Goal: Information Seeking & Learning: Learn about a topic

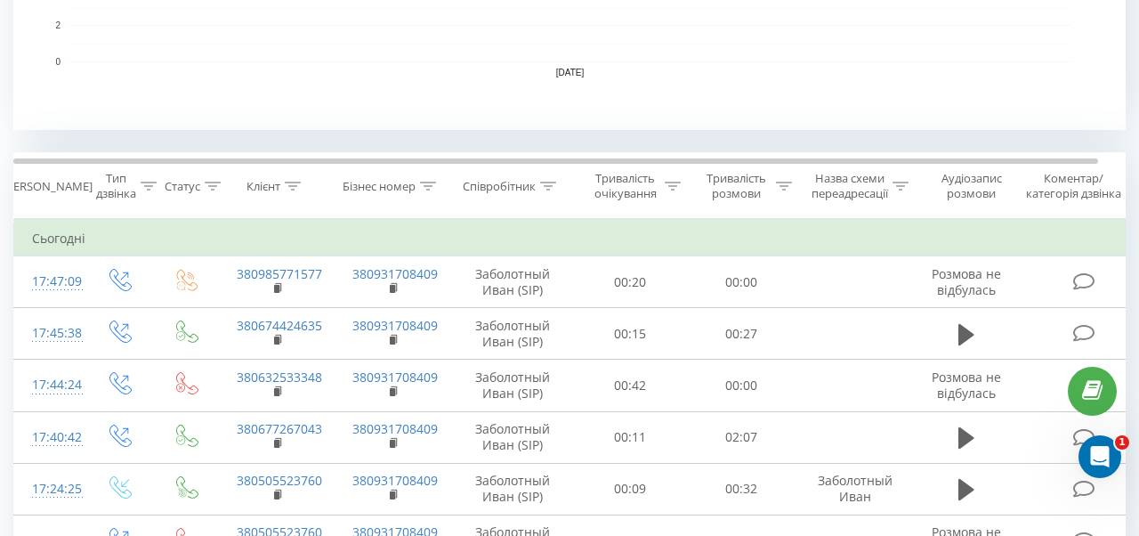
scroll to position [661, 0]
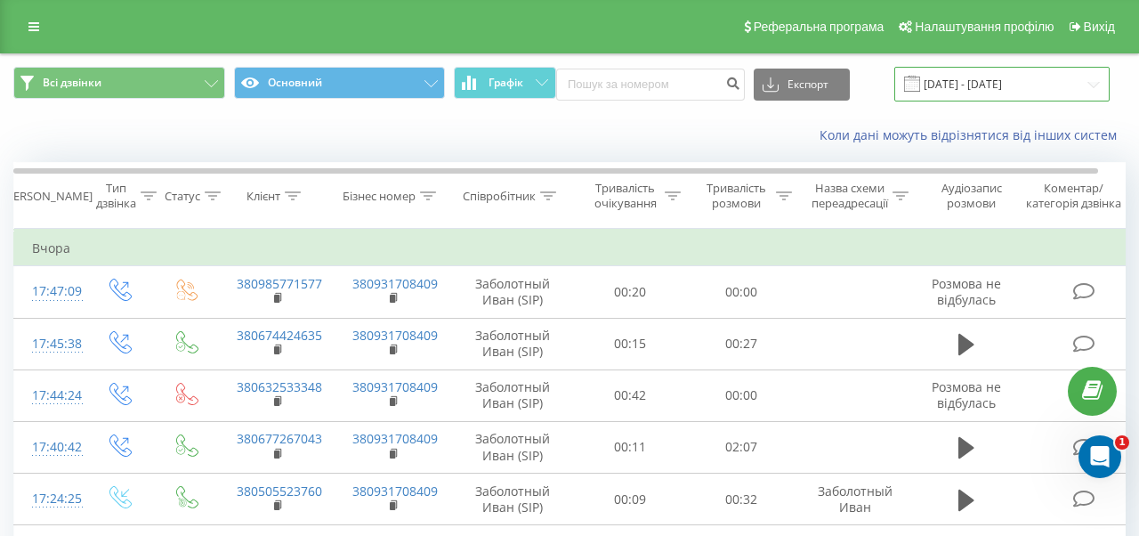
click at [1004, 91] on input "20.08.2025 - 20.08.2025" at bounding box center [1001, 84] width 215 height 35
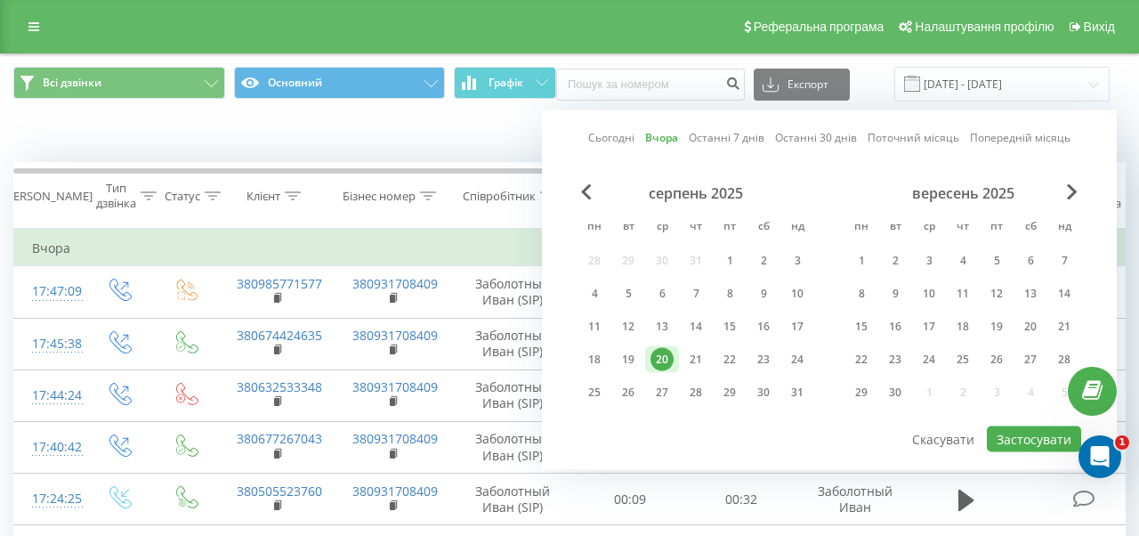
click at [666, 354] on div "20" at bounding box center [661, 359] width 23 height 23
click at [693, 357] on div "21" at bounding box center [695, 359] width 23 height 23
click at [659, 359] on div "20" at bounding box center [661, 359] width 23 height 23
click at [689, 359] on div "21" at bounding box center [695, 359] width 23 height 23
click at [666, 358] on div "20" at bounding box center [661, 359] width 23 height 23
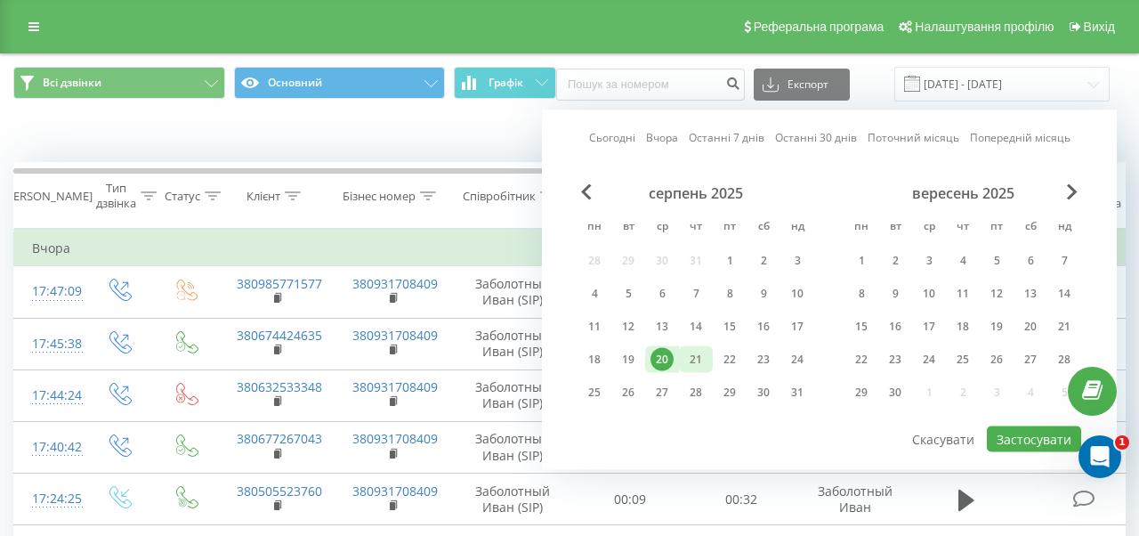
click at [681, 357] on div "21" at bounding box center [696, 359] width 34 height 27
click at [1039, 429] on button "Застосувати" at bounding box center [1034, 439] width 94 height 26
type input "[DATE] - [DATE]"
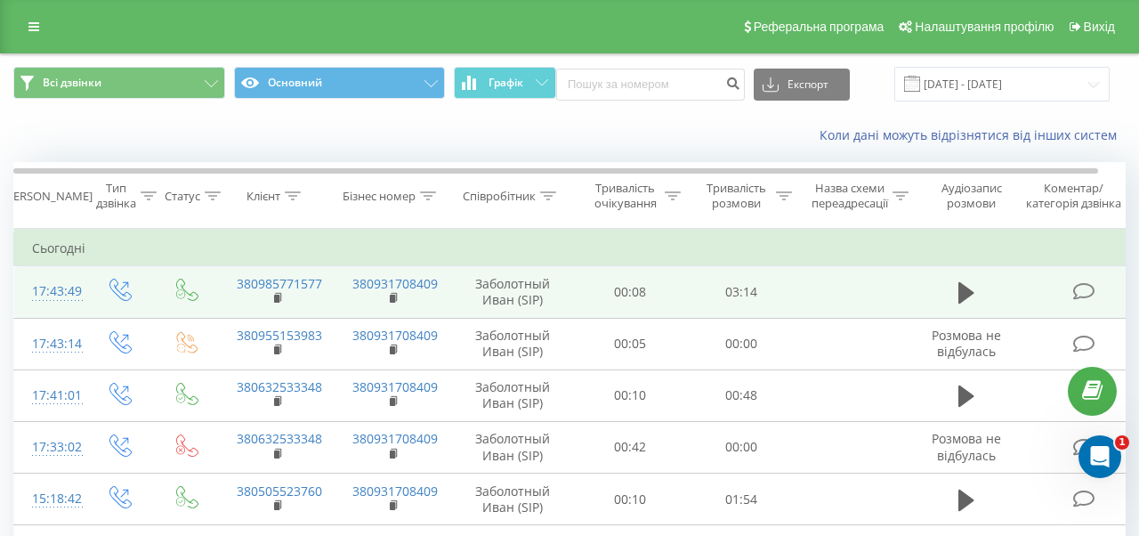
click at [1080, 289] on icon at bounding box center [1084, 291] width 22 height 19
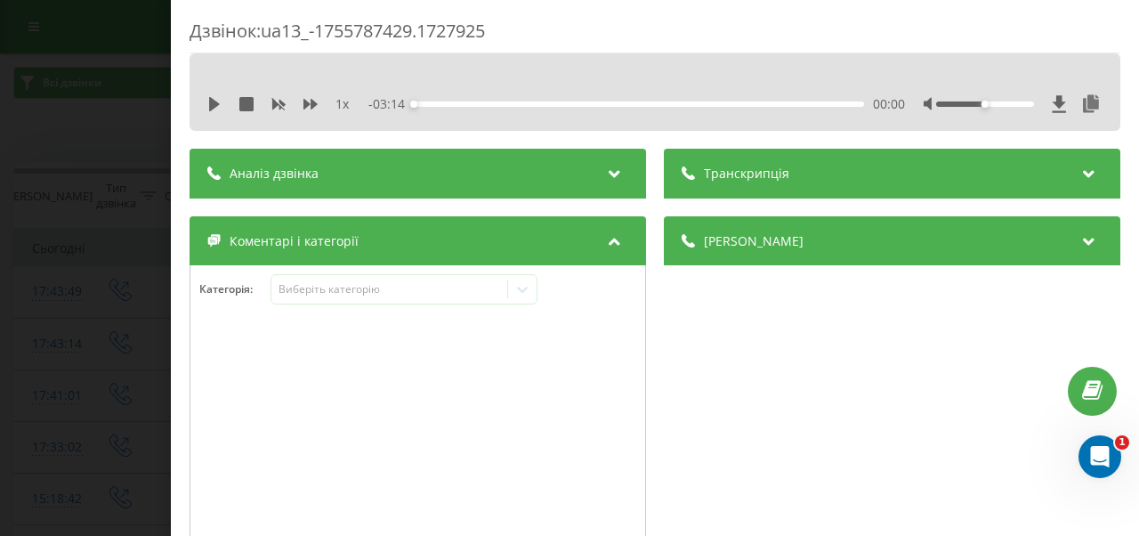
click at [600, 239] on div "Коментарі і категорії" at bounding box center [417, 241] width 456 height 50
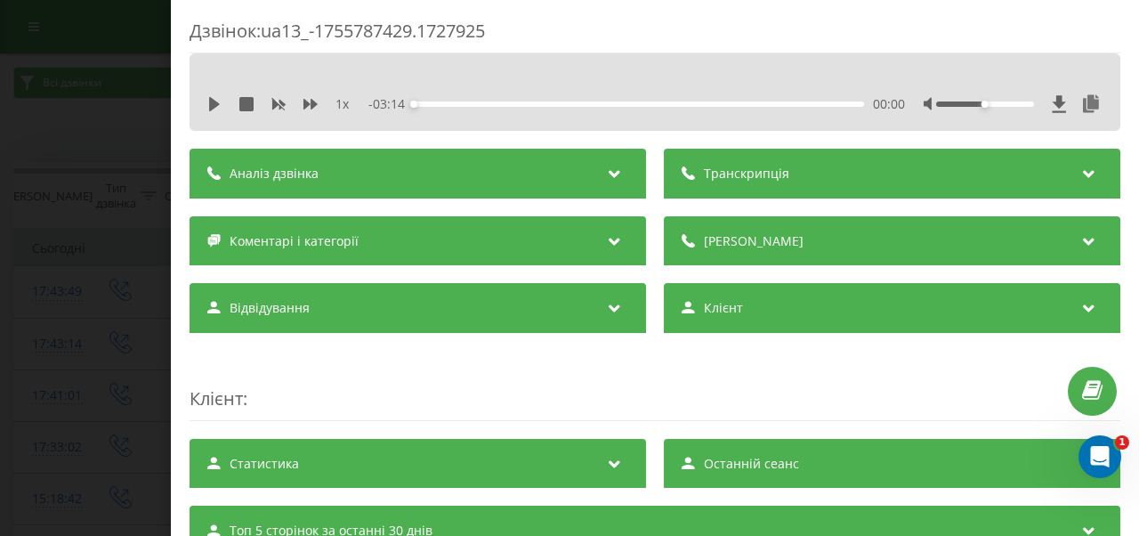
click at [744, 238] on span "Деталі дзвінка" at bounding box center [754, 241] width 100 height 18
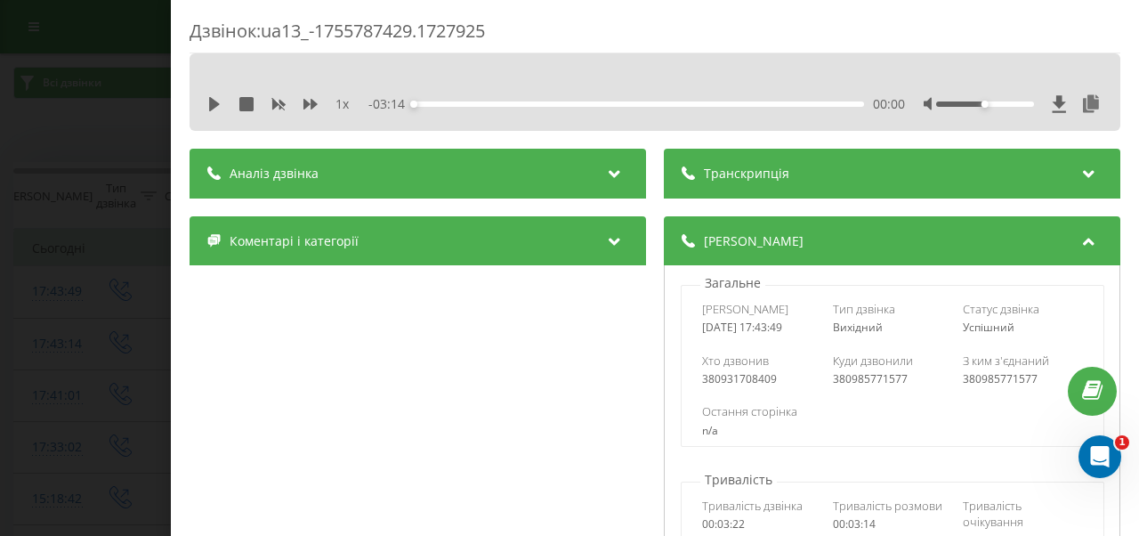
click at [759, 239] on span "Деталі дзвінка" at bounding box center [754, 241] width 100 height 18
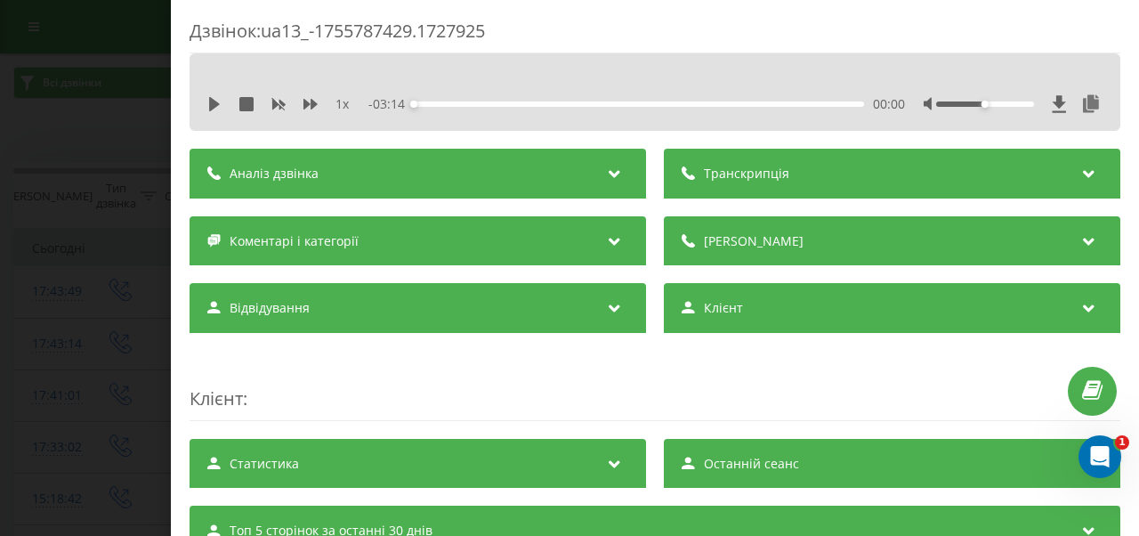
click at [602, 181] on div "Аналіз дзвінка" at bounding box center [417, 174] width 456 height 50
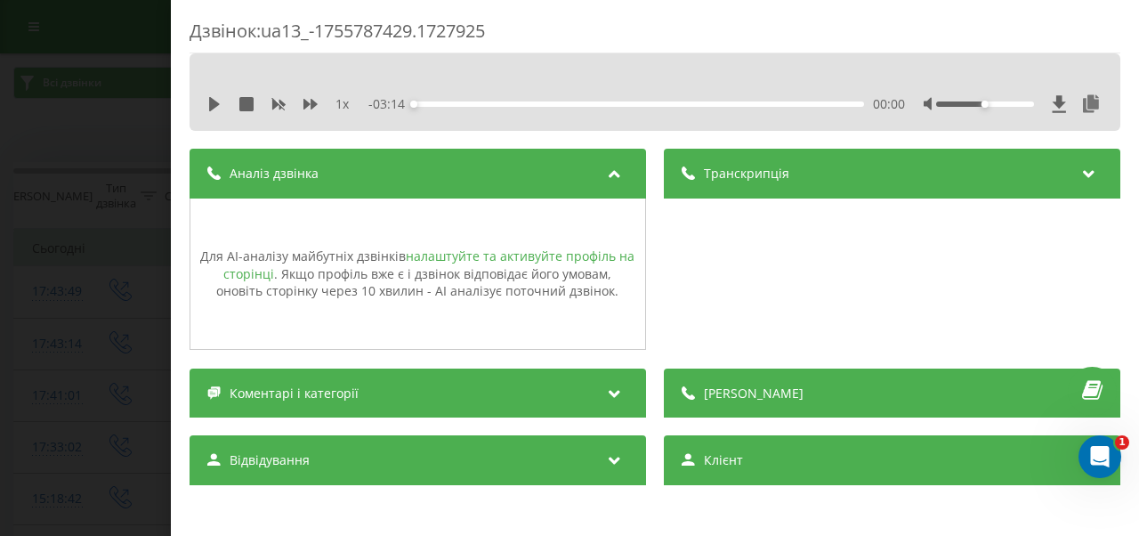
click at [514, 251] on link "налаштуйте та активуйте профіль на сторінці" at bounding box center [428, 264] width 411 height 35
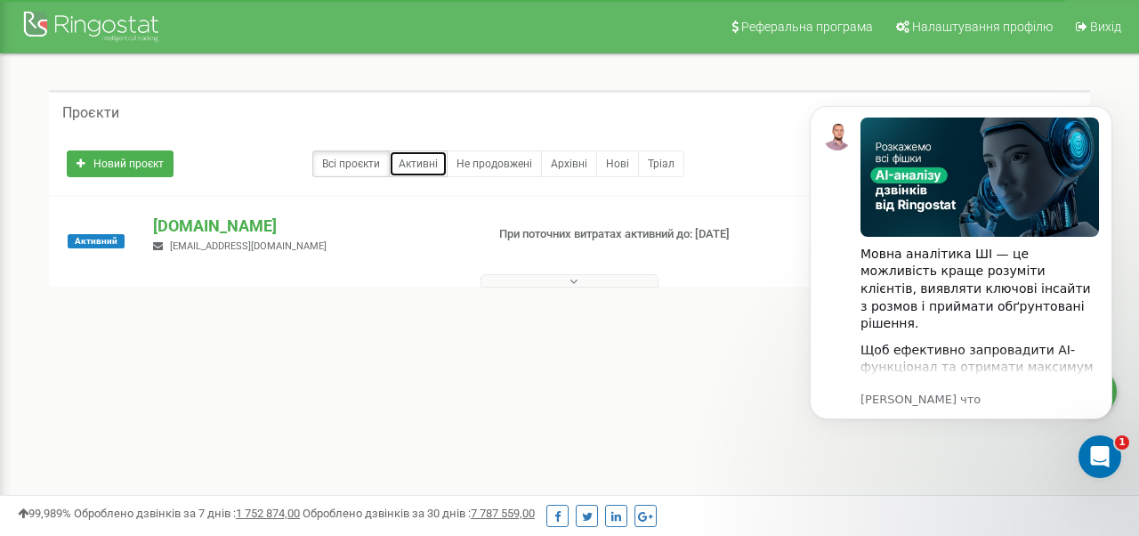
click at [416, 162] on link "Активні" at bounding box center [418, 163] width 59 height 27
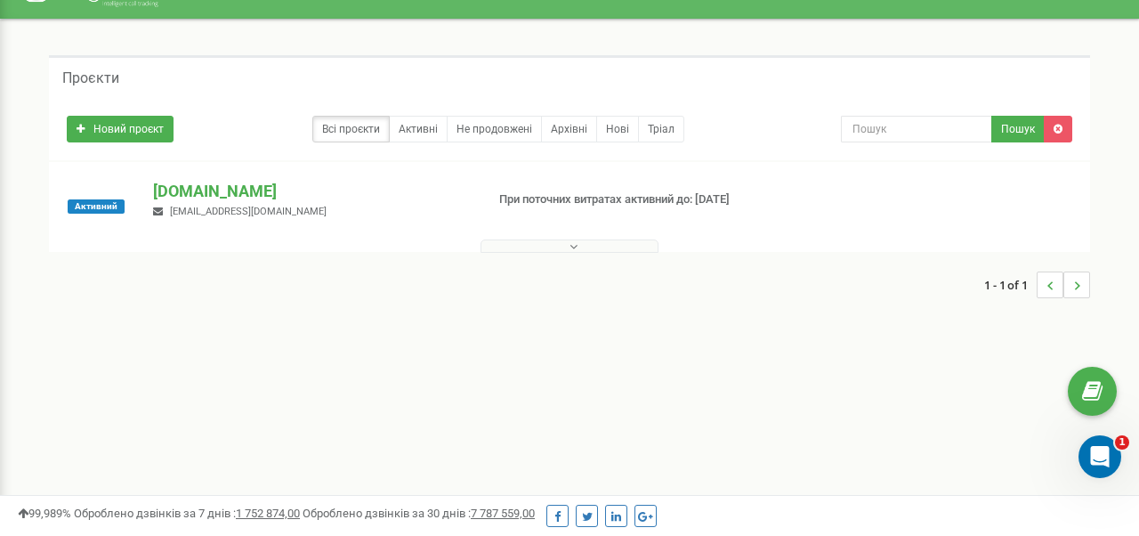
click at [536, 250] on button at bounding box center [569, 245] width 178 height 13
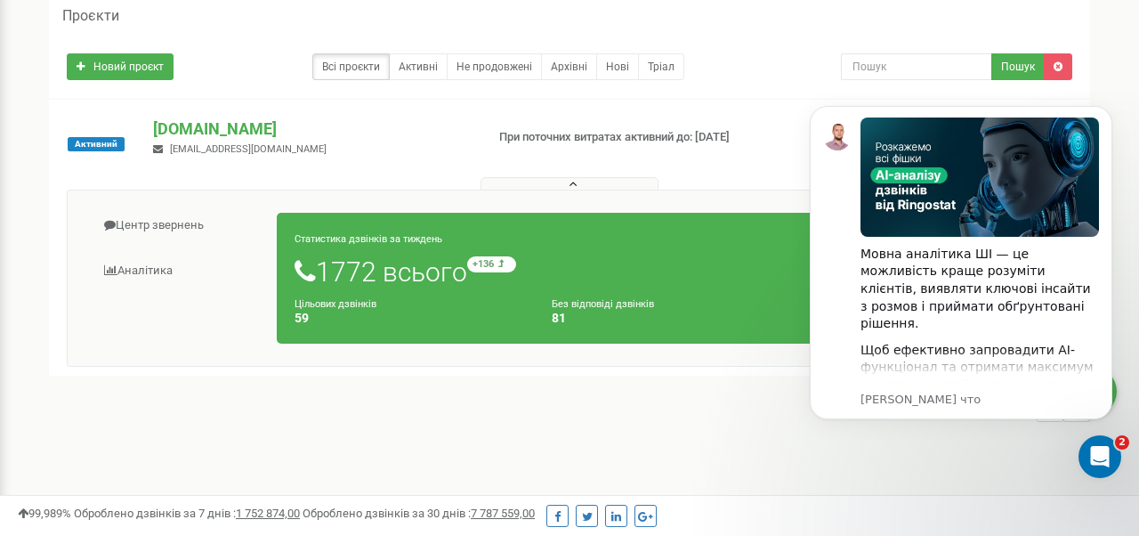
scroll to position [91, 0]
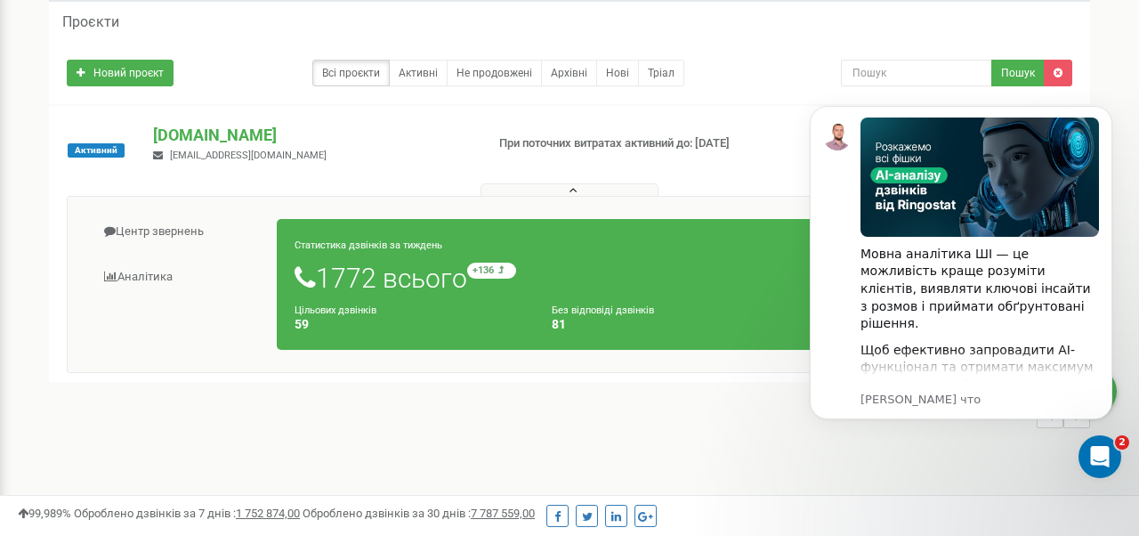
click at [368, 286] on h1 "1772 всього +136 відносно минулого тижня" at bounding box center [666, 277] width 745 height 30
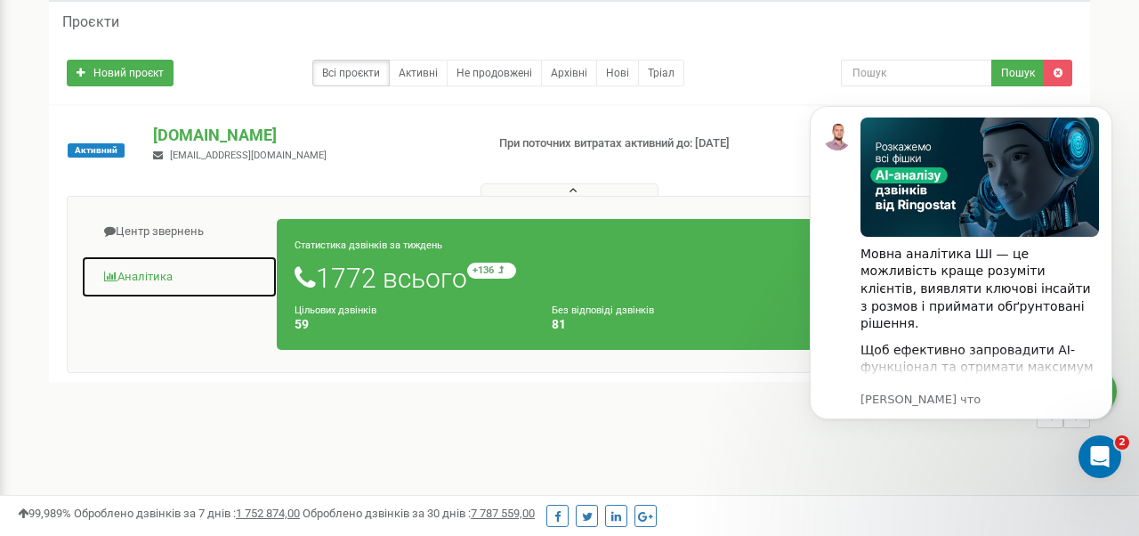
click at [151, 286] on link "Аналiтика" at bounding box center [179, 277] width 197 height 44
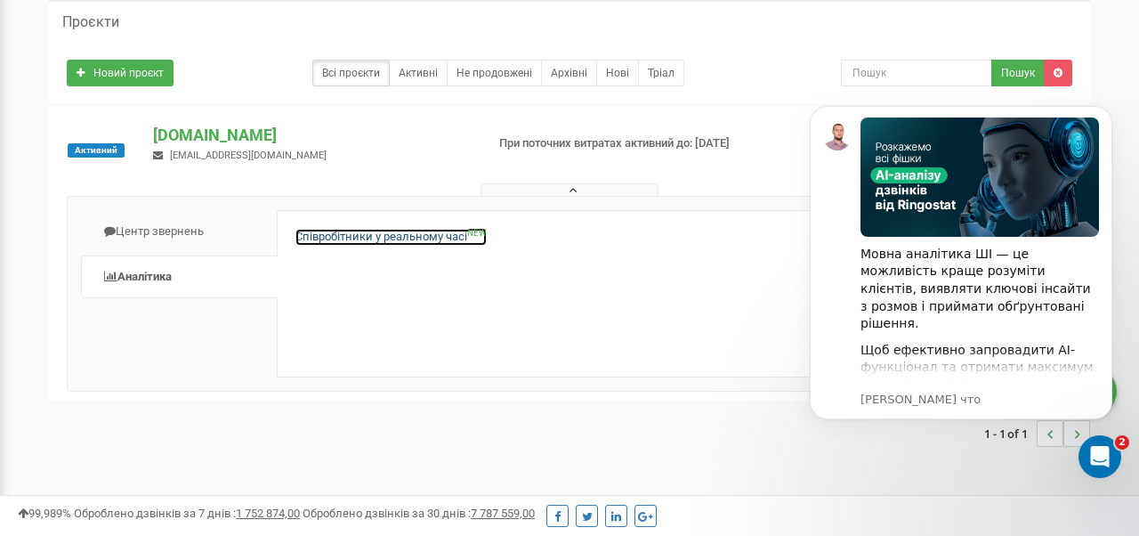
click at [329, 239] on link "Співробітники у реальному часі NEW" at bounding box center [390, 237] width 191 height 17
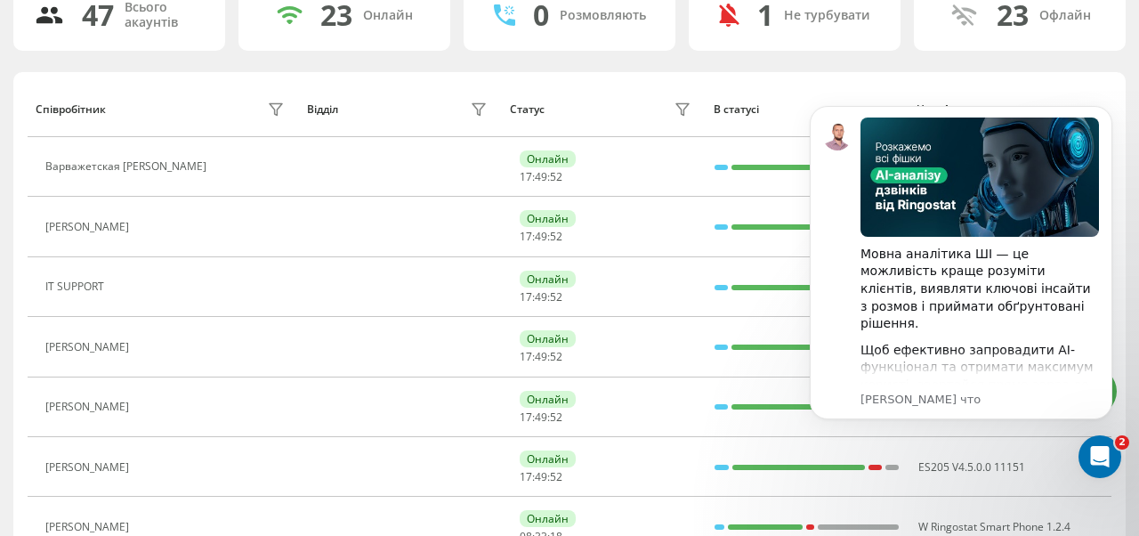
scroll to position [145, 0]
click at [1105, 109] on icon "Dismiss notification" at bounding box center [1106, 111] width 6 height 6
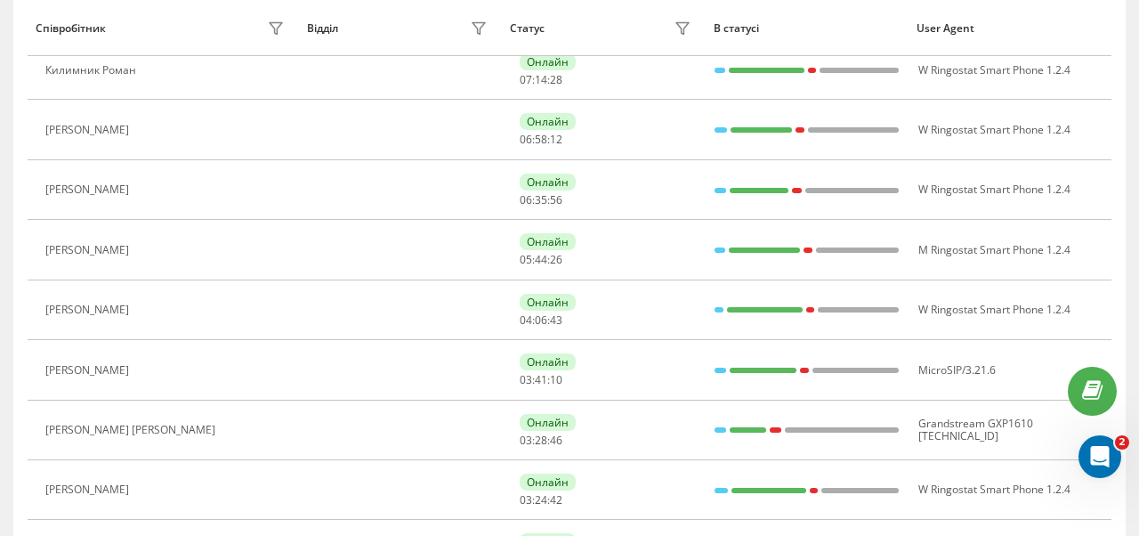
scroll to position [808, 0]
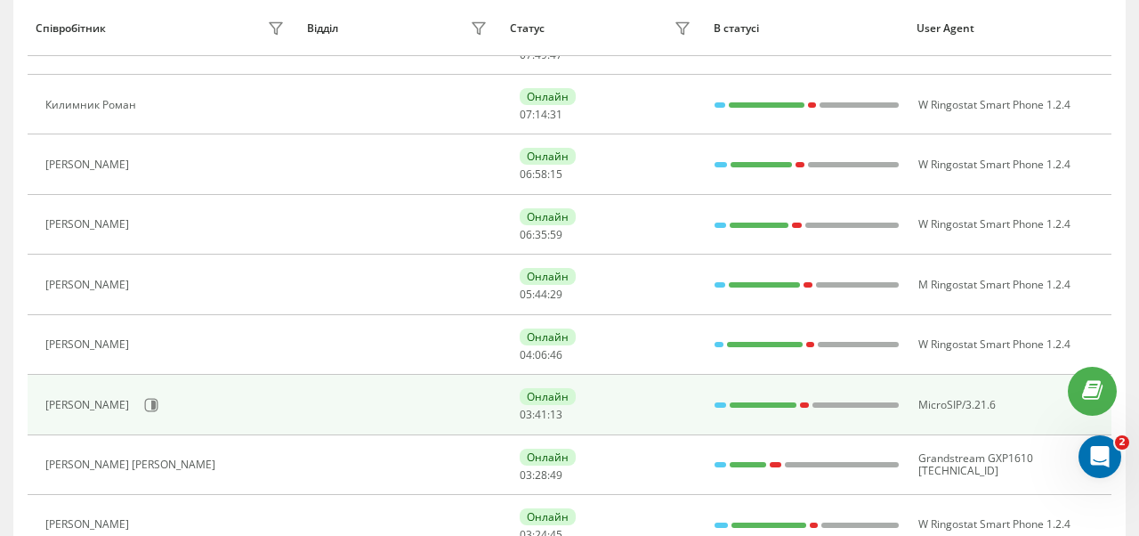
click at [475, 404] on td at bounding box center [400, 405] width 203 height 60
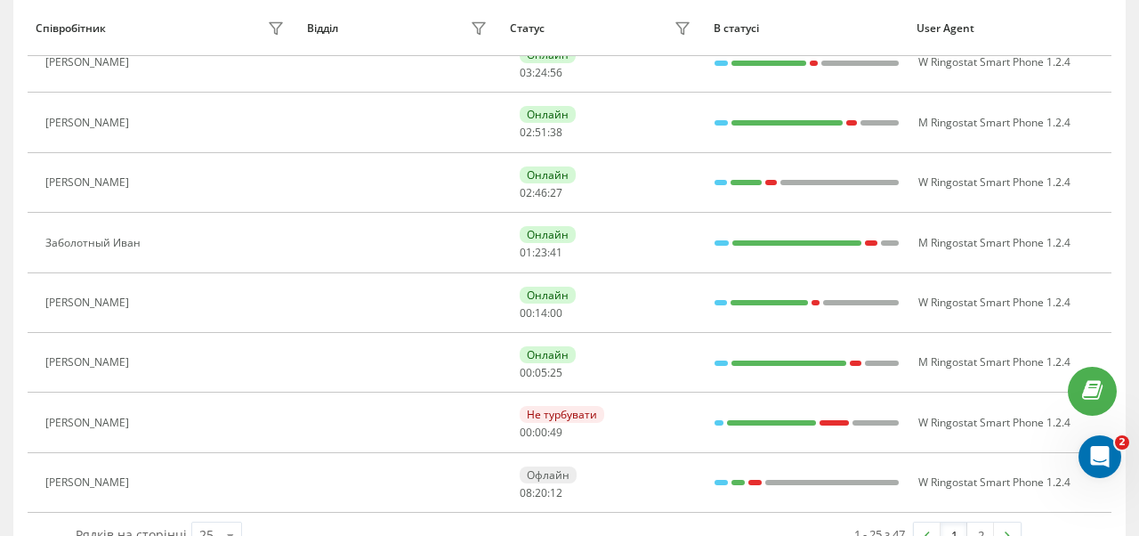
scroll to position [1313, 0]
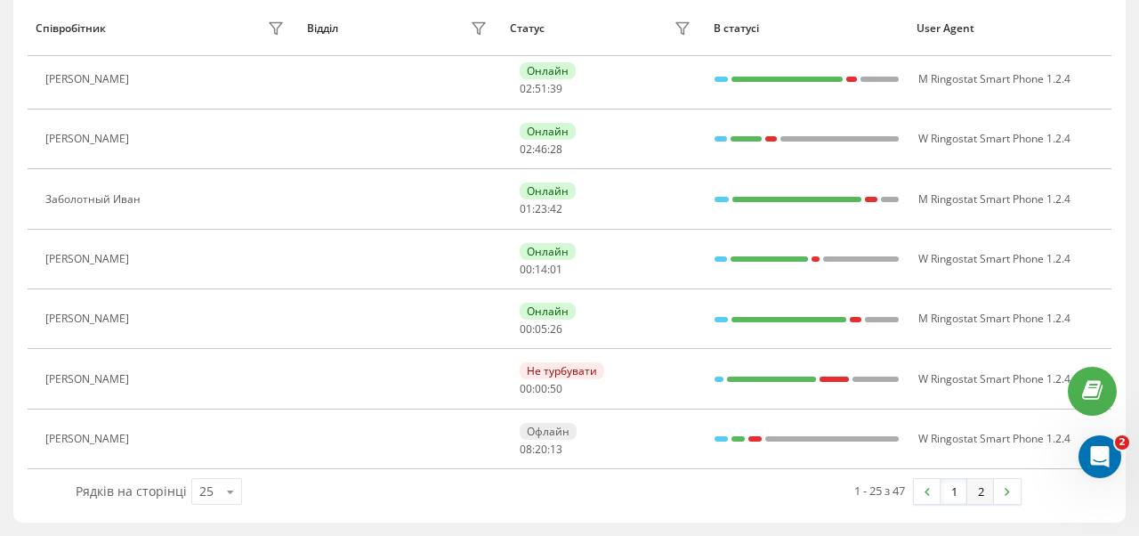
click at [976, 491] on link "2" at bounding box center [980, 491] width 27 height 25
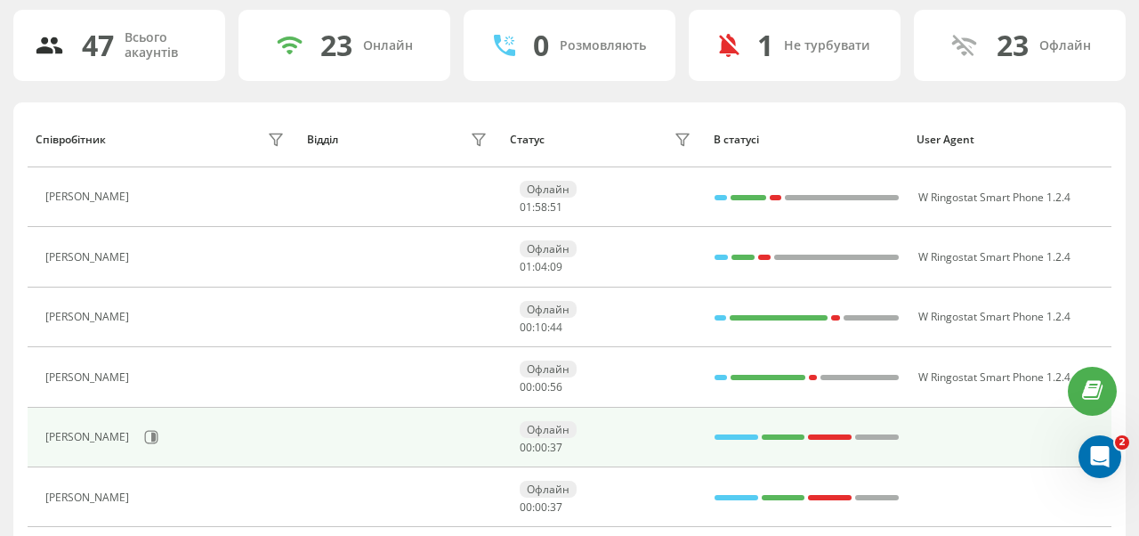
scroll to position [1133, 0]
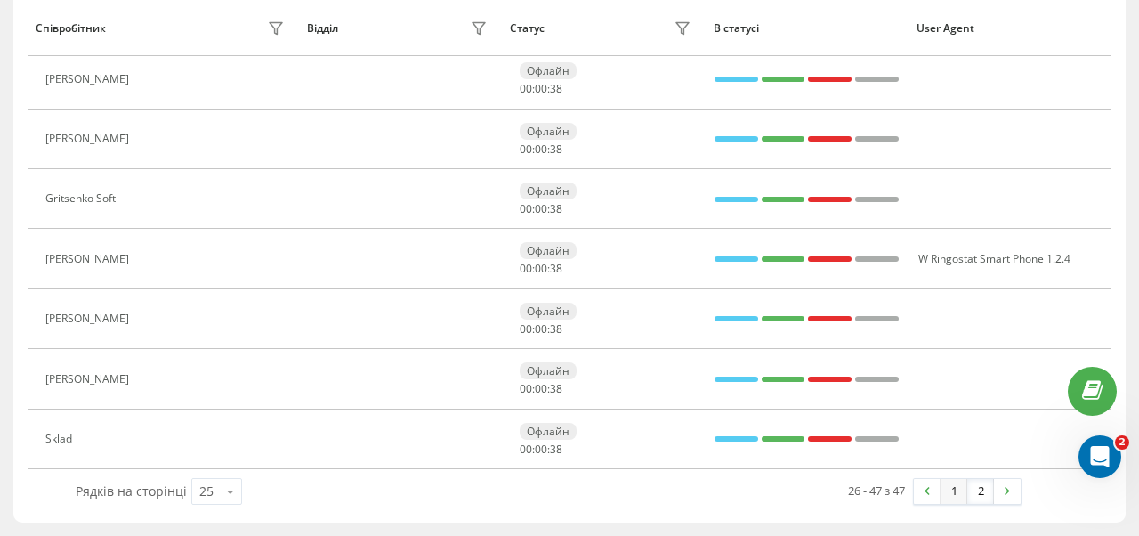
click at [948, 491] on link "1" at bounding box center [953, 491] width 27 height 25
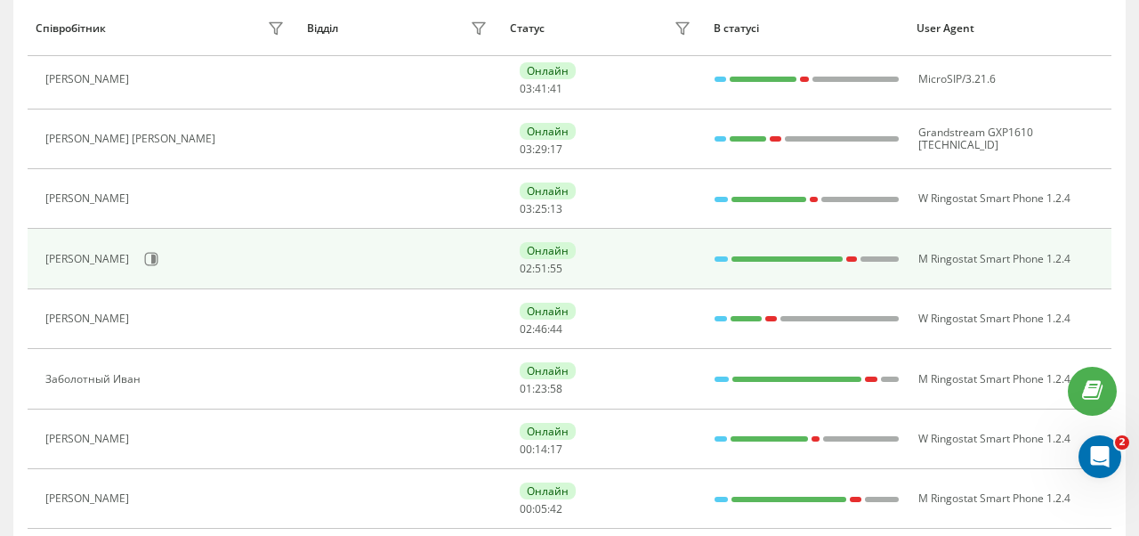
scroll to position [1313, 0]
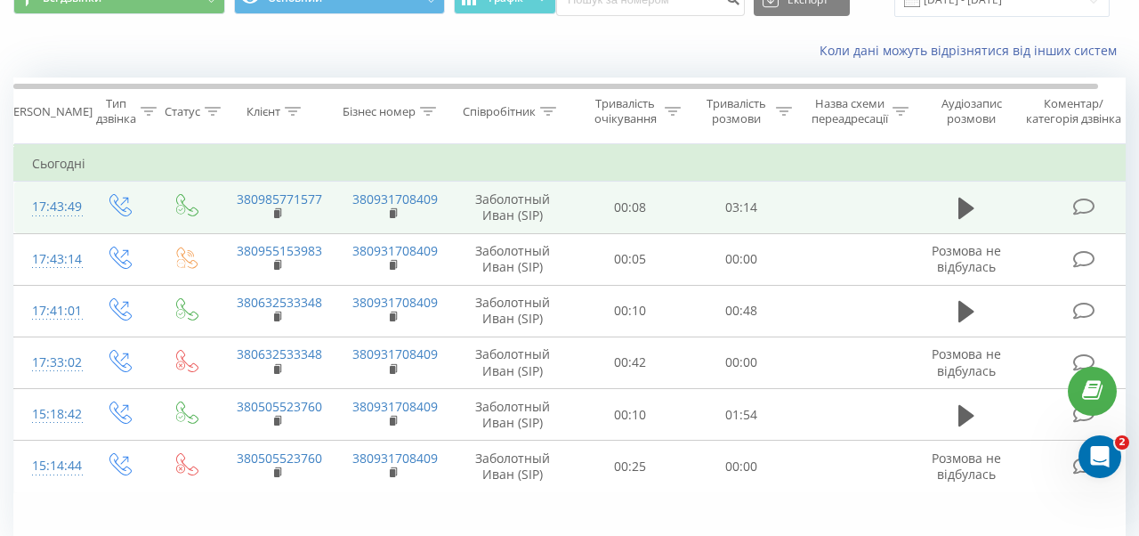
scroll to position [160, 0]
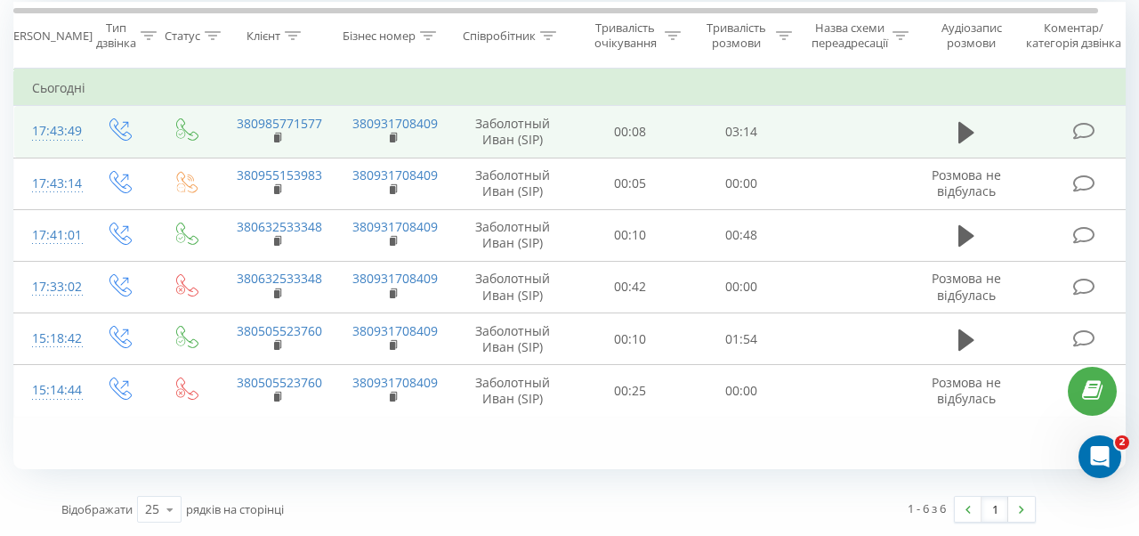
click at [1082, 134] on icon at bounding box center [1084, 131] width 22 height 19
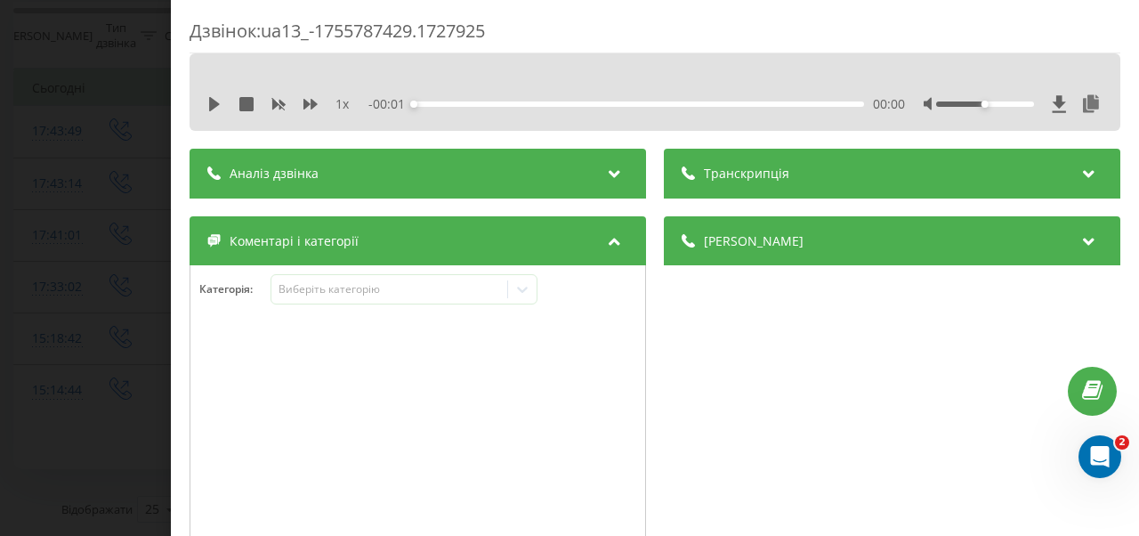
click at [569, 160] on div "Аналіз дзвінка" at bounding box center [417, 174] width 456 height 50
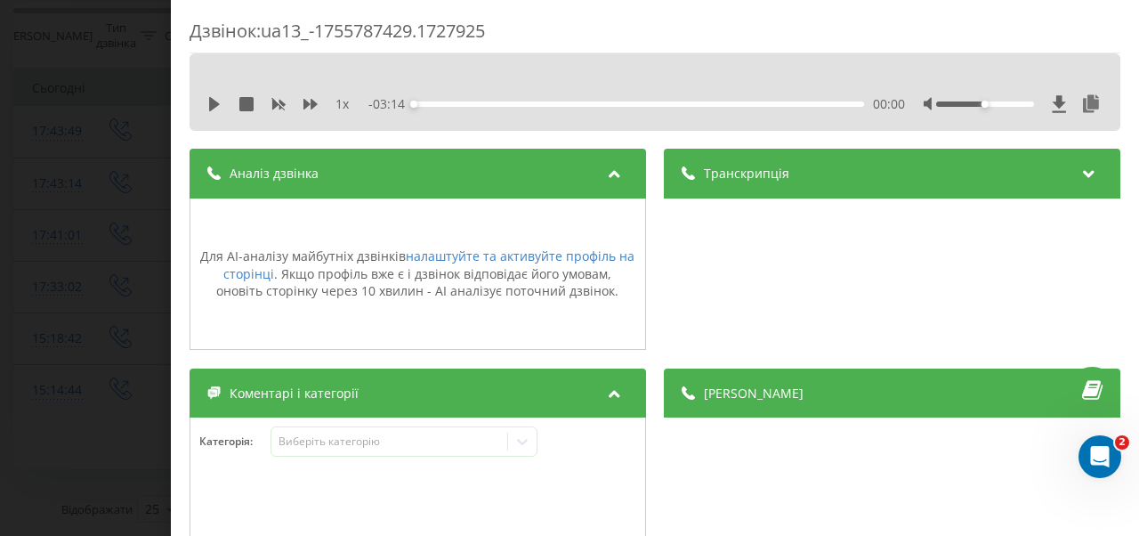
click at [563, 171] on div "Аналіз дзвінка" at bounding box center [417, 174] width 456 height 50
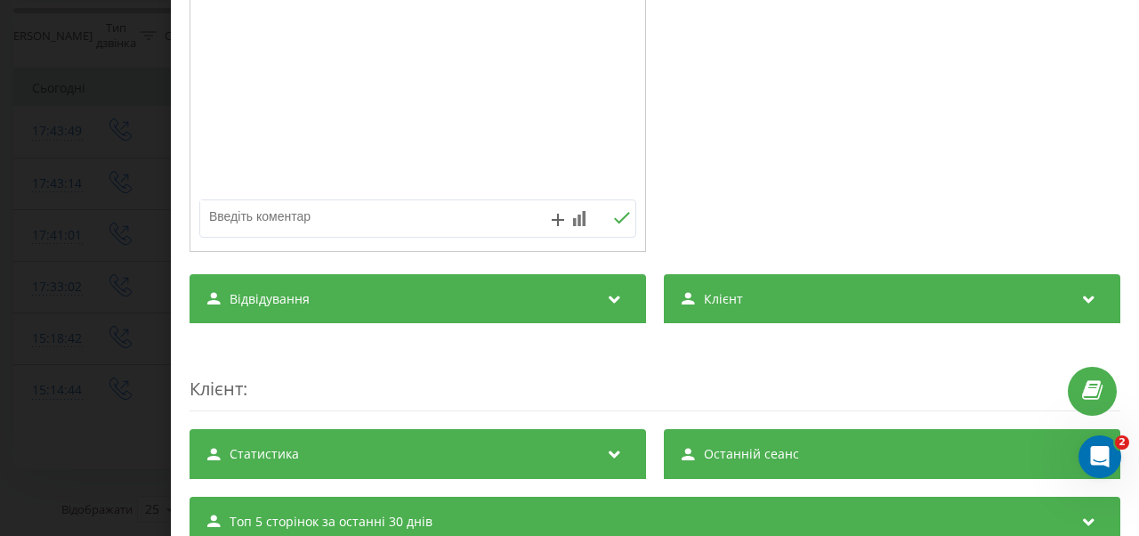
scroll to position [485, 0]
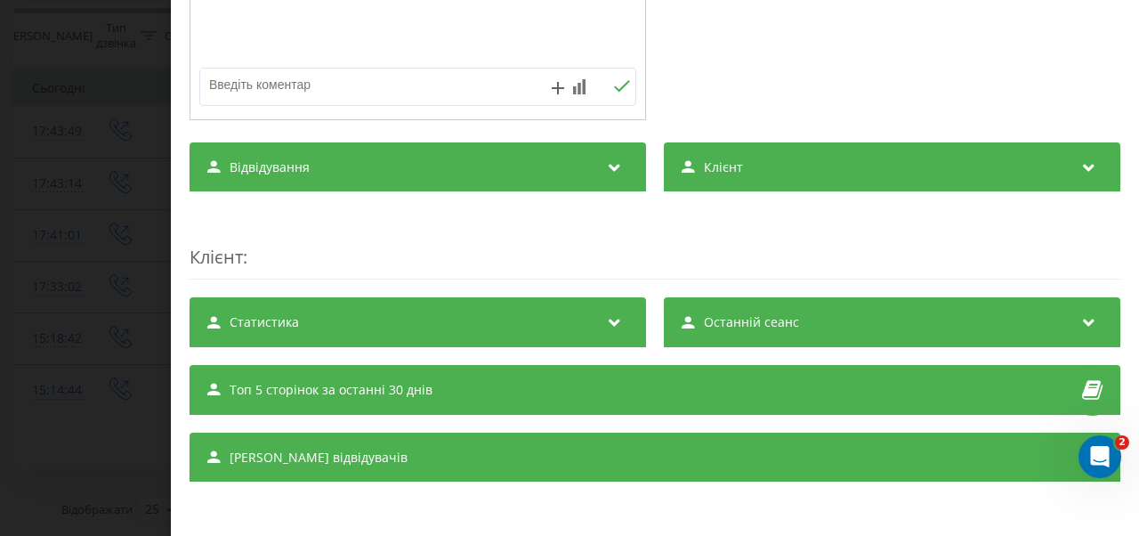
click at [580, 324] on div "Статистика" at bounding box center [417, 322] width 456 height 50
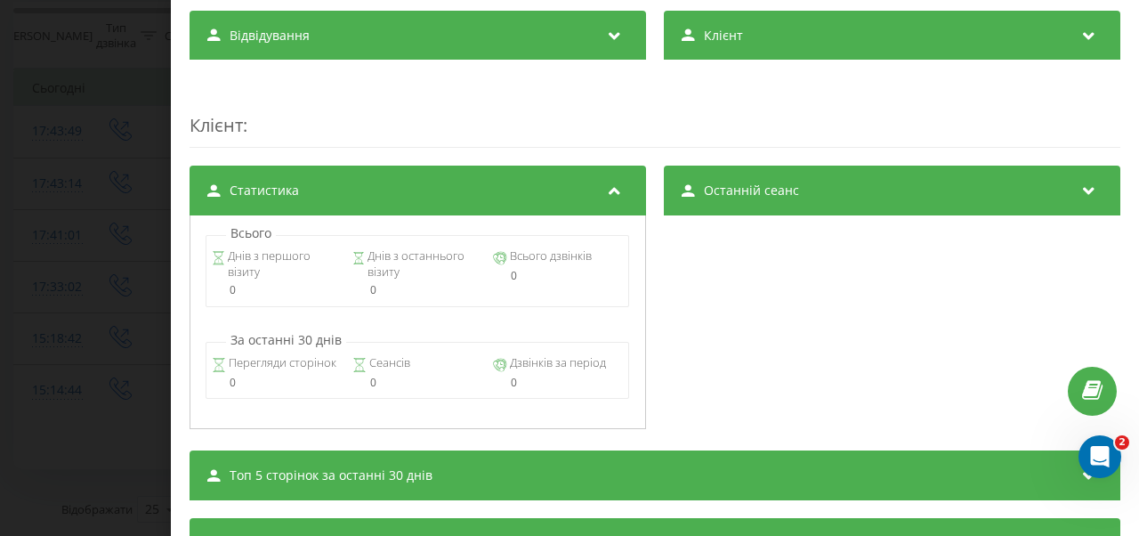
click at [622, 201] on div at bounding box center [615, 190] width 24 height 23
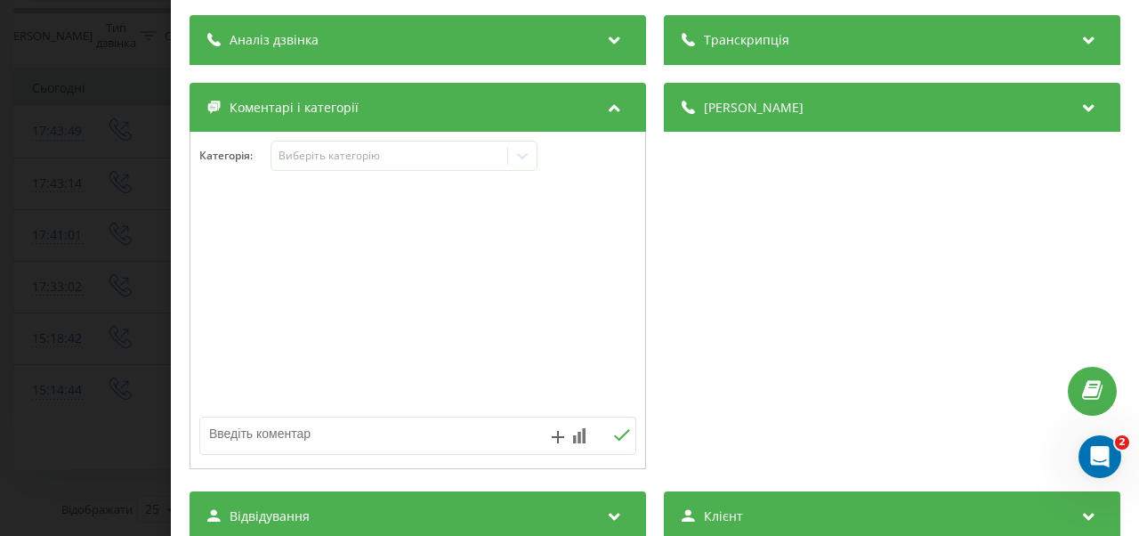
scroll to position [53, 0]
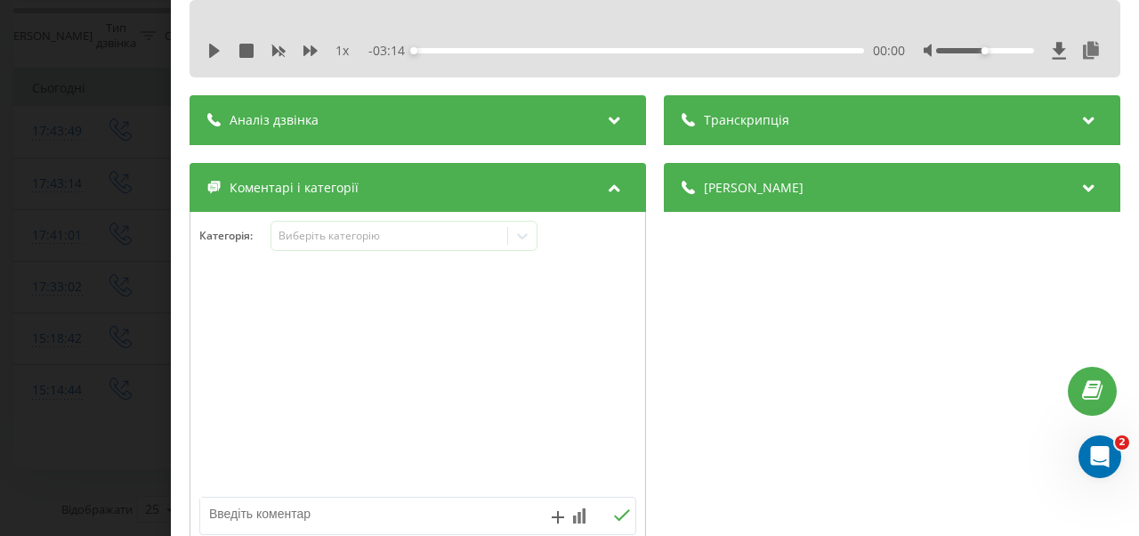
click at [624, 185] on icon at bounding box center [613, 185] width 21 height 18
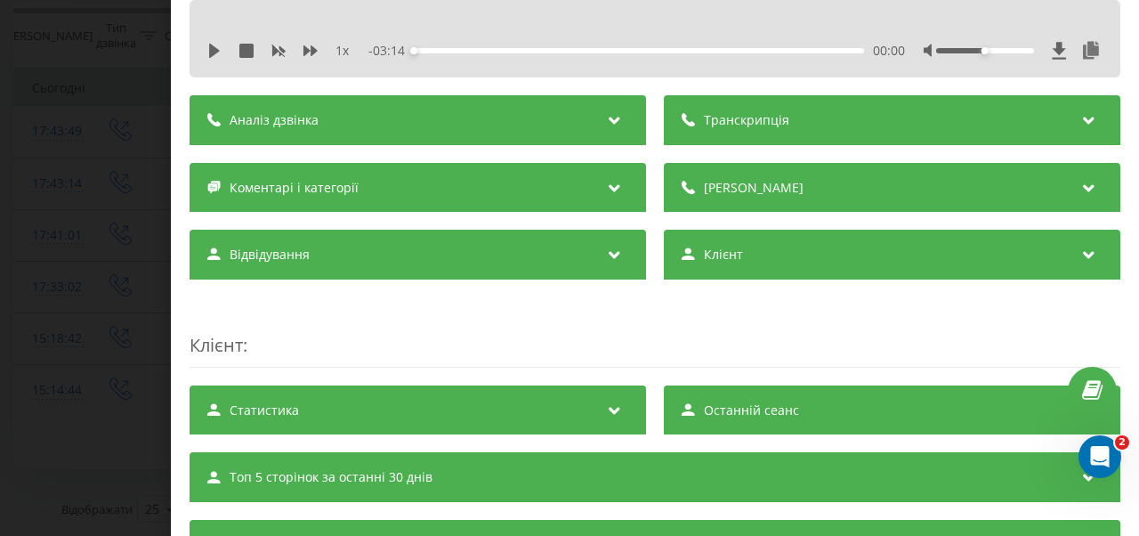
click at [713, 185] on span "Деталі дзвінка" at bounding box center [754, 188] width 100 height 18
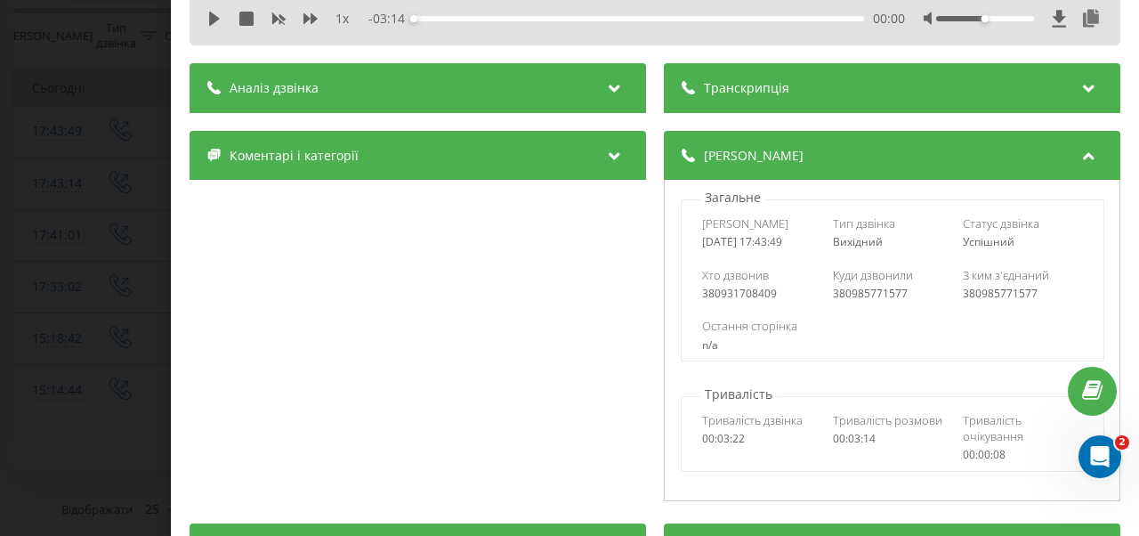
scroll to position [82, 0]
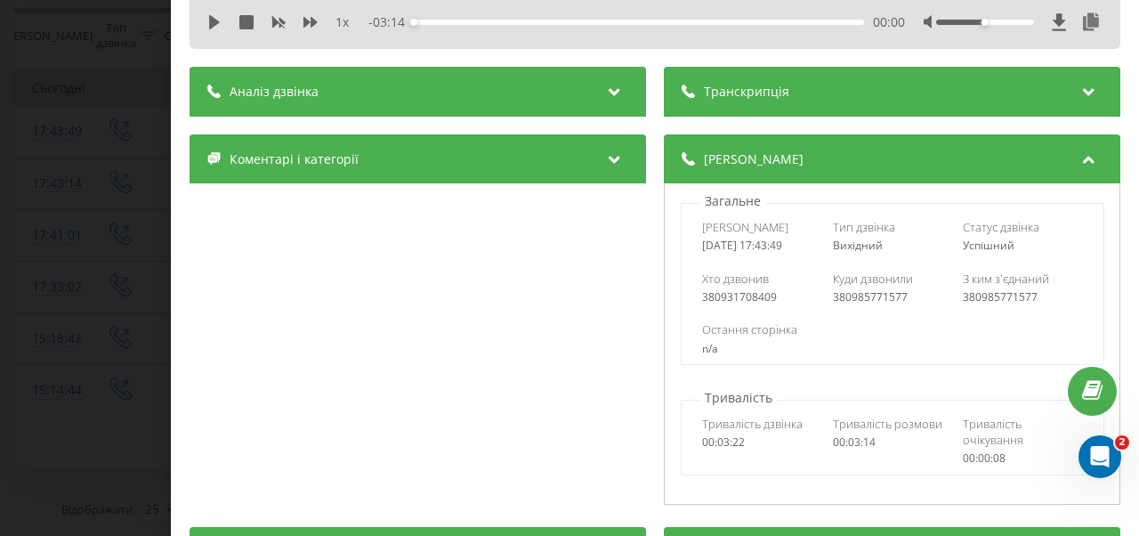
click at [724, 172] on div "Деталі дзвінка" at bounding box center [892, 159] width 456 height 50
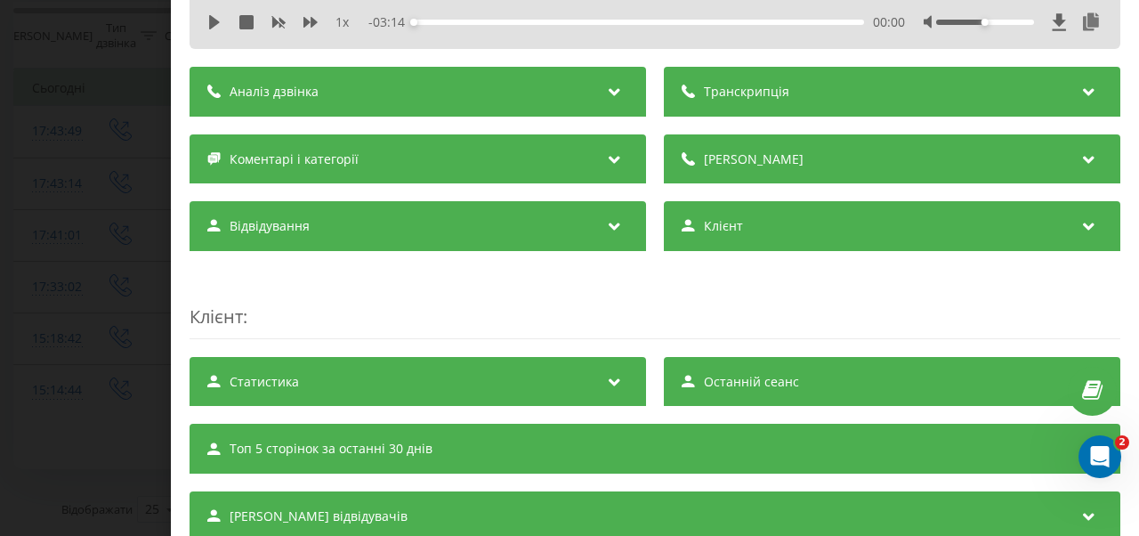
click at [744, 87] on span "Транскрипція" at bounding box center [746, 92] width 85 height 18
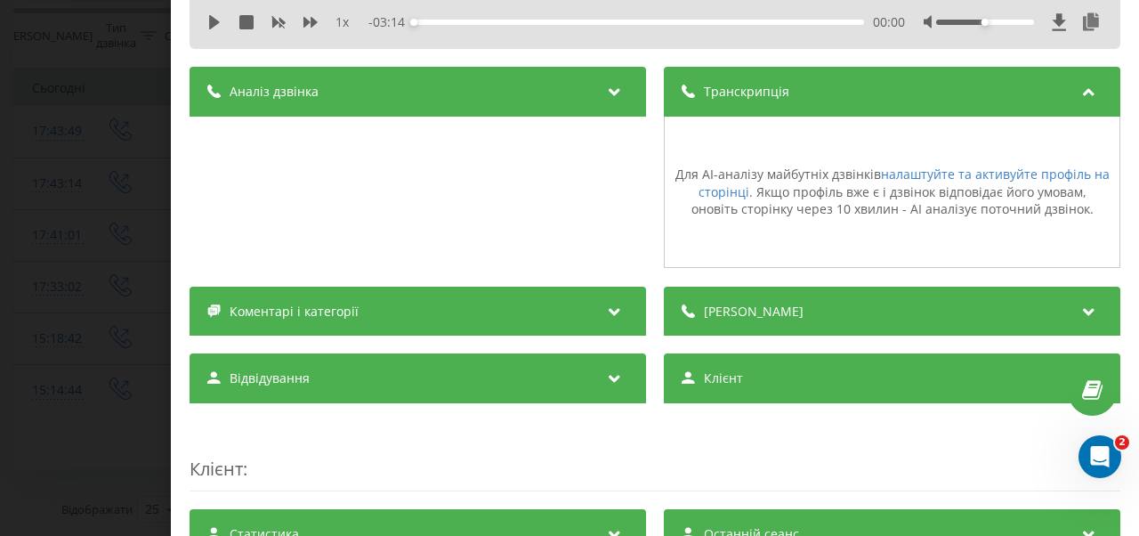
click at [742, 87] on span "Транскрипція" at bounding box center [746, 92] width 85 height 18
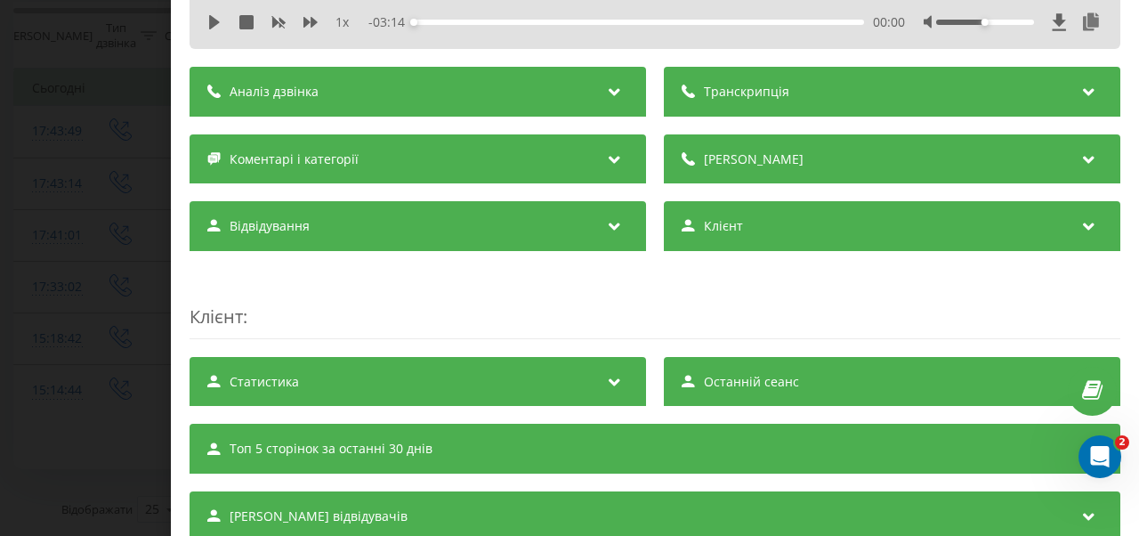
scroll to position [0, 0]
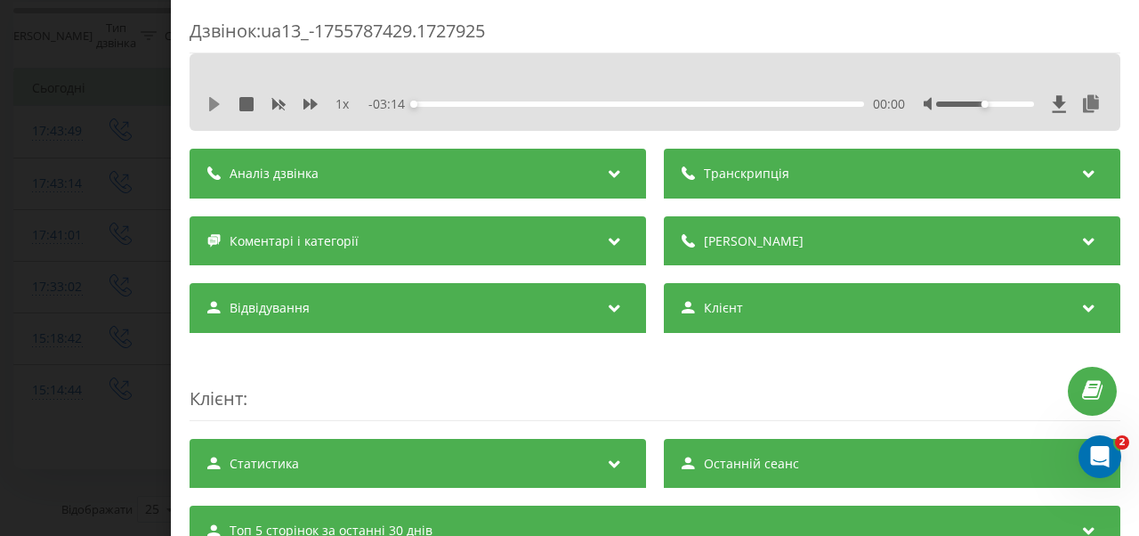
click at [210, 106] on icon at bounding box center [214, 104] width 11 height 14
drag, startPoint x: 419, startPoint y: 103, endPoint x: 376, endPoint y: 103, distance: 42.7
click at [376, 103] on div "- 03:14 00:00 00:00" at bounding box center [636, 104] width 537 height 18
click at [208, 105] on icon at bounding box center [214, 104] width 14 height 14
drag, startPoint x: 986, startPoint y: 102, endPoint x: 1061, endPoint y: 105, distance: 75.7
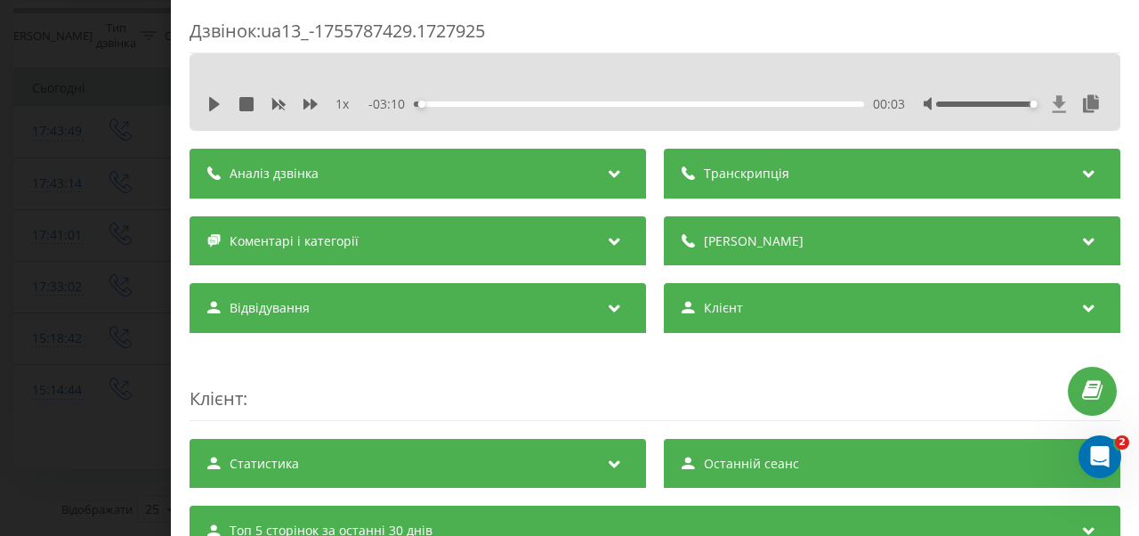
click at [1061, 105] on div at bounding box center [1012, 104] width 179 height 18
drag, startPoint x: 423, startPoint y: 105, endPoint x: 346, endPoint y: 106, distance: 77.4
click at [346, 106] on div "1 x - 03:09 00:04 00:04" at bounding box center [655, 104] width 904 height 27
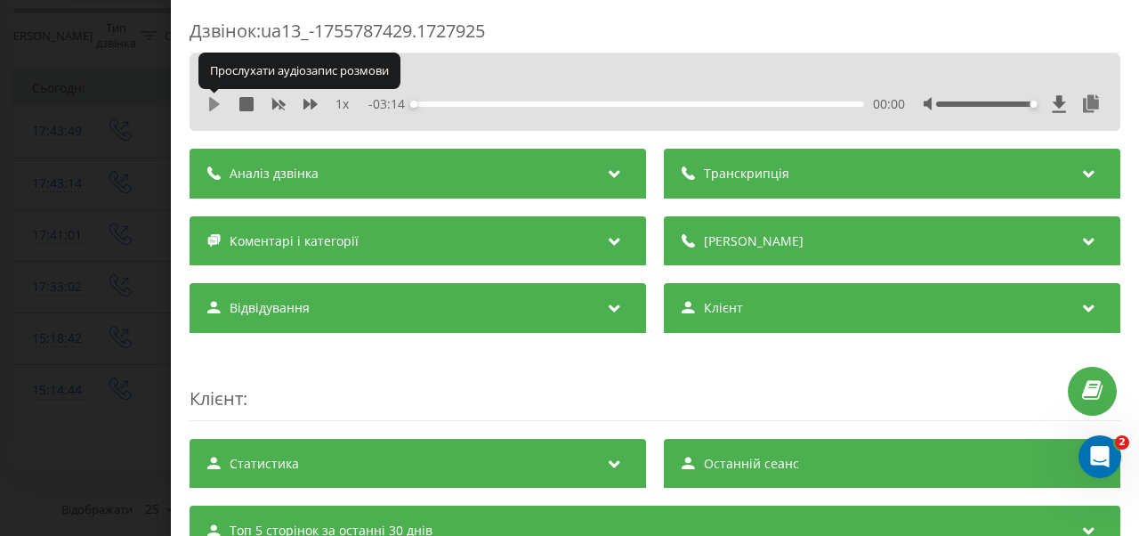
click at [215, 100] on icon at bounding box center [214, 104] width 14 height 14
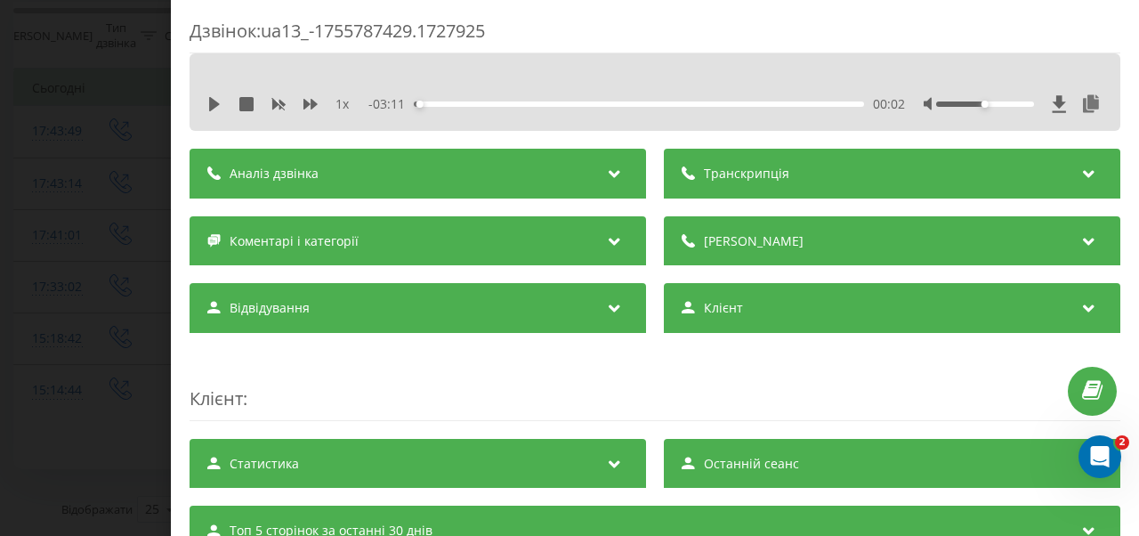
click at [982, 105] on div at bounding box center [985, 103] width 98 height 5
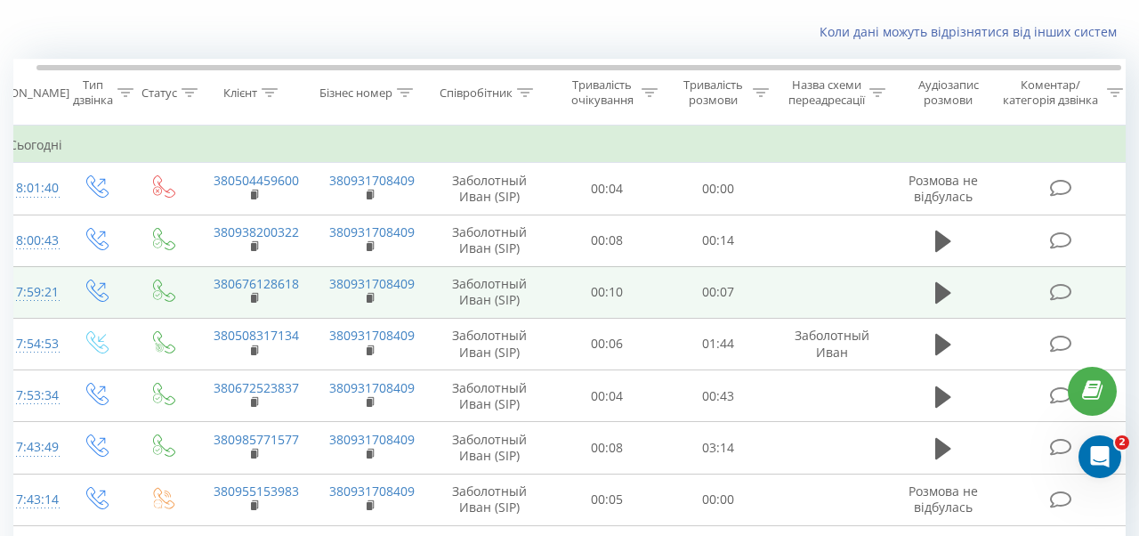
scroll to position [101, 0]
